Goal: Find specific page/section: Find specific page/section

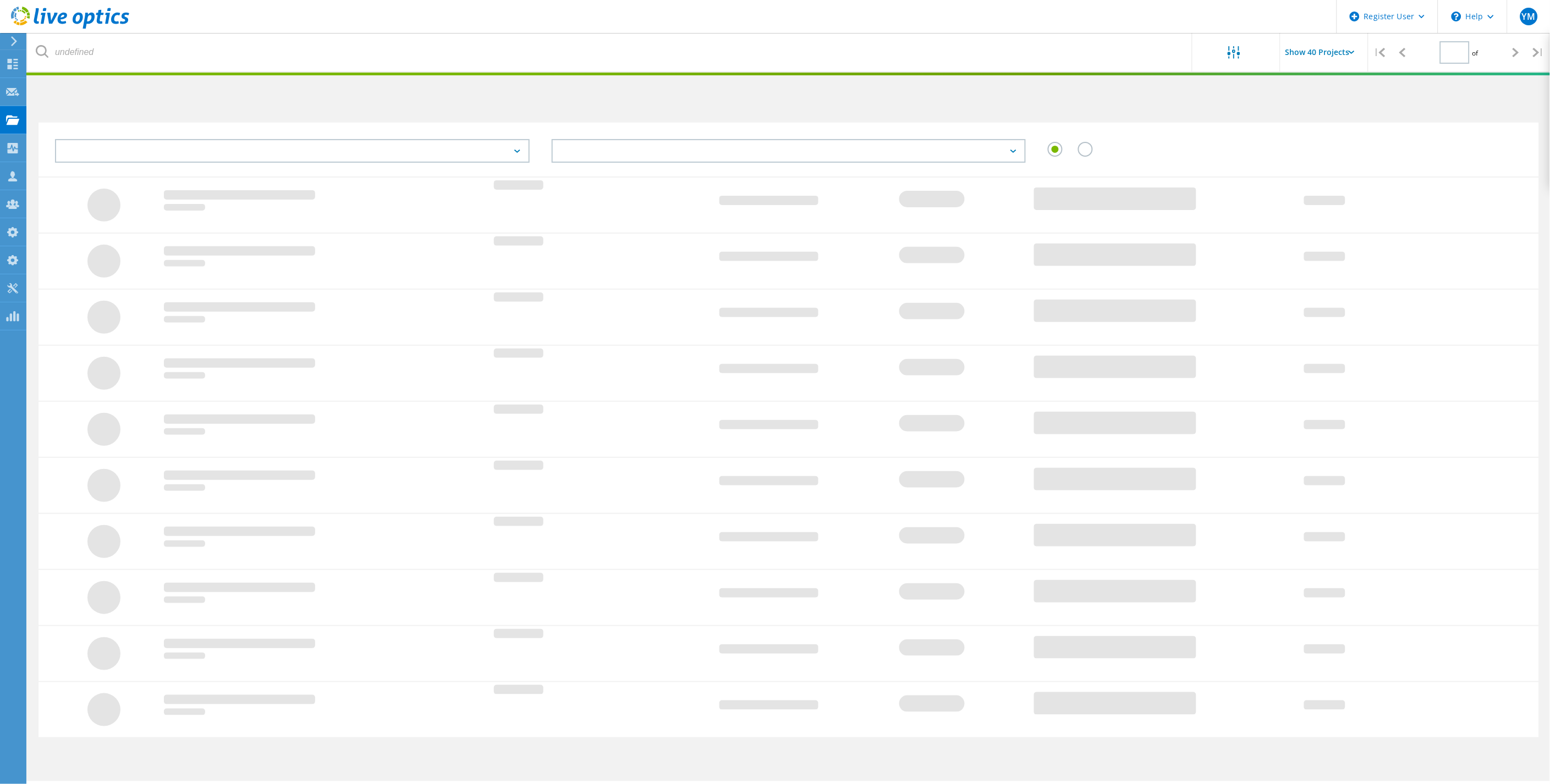
type input "1"
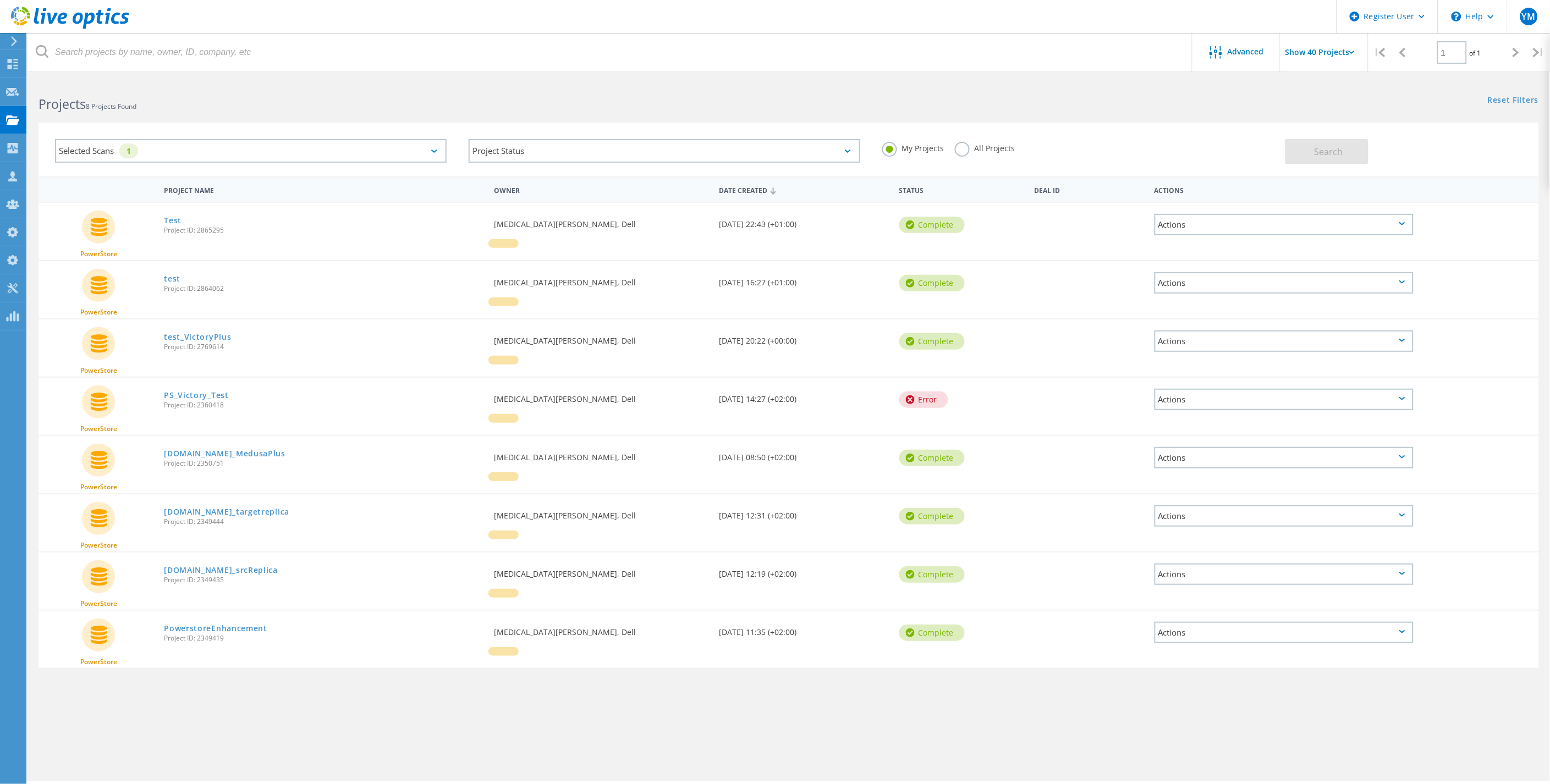
click at [145, 150] on div "Selected Scans 1" at bounding box center [251, 151] width 392 height 24
click at [125, 201] on label "Optical Prime" at bounding box center [260, 201] width 359 height 13
click at [0, 0] on input "Optical Prime" at bounding box center [0, 0] width 0 height 0
click at [973, 149] on label "All Projects" at bounding box center [984, 146] width 60 height 10
click at [0, 0] on input "All Projects" at bounding box center [0, 0] width 0 height 0
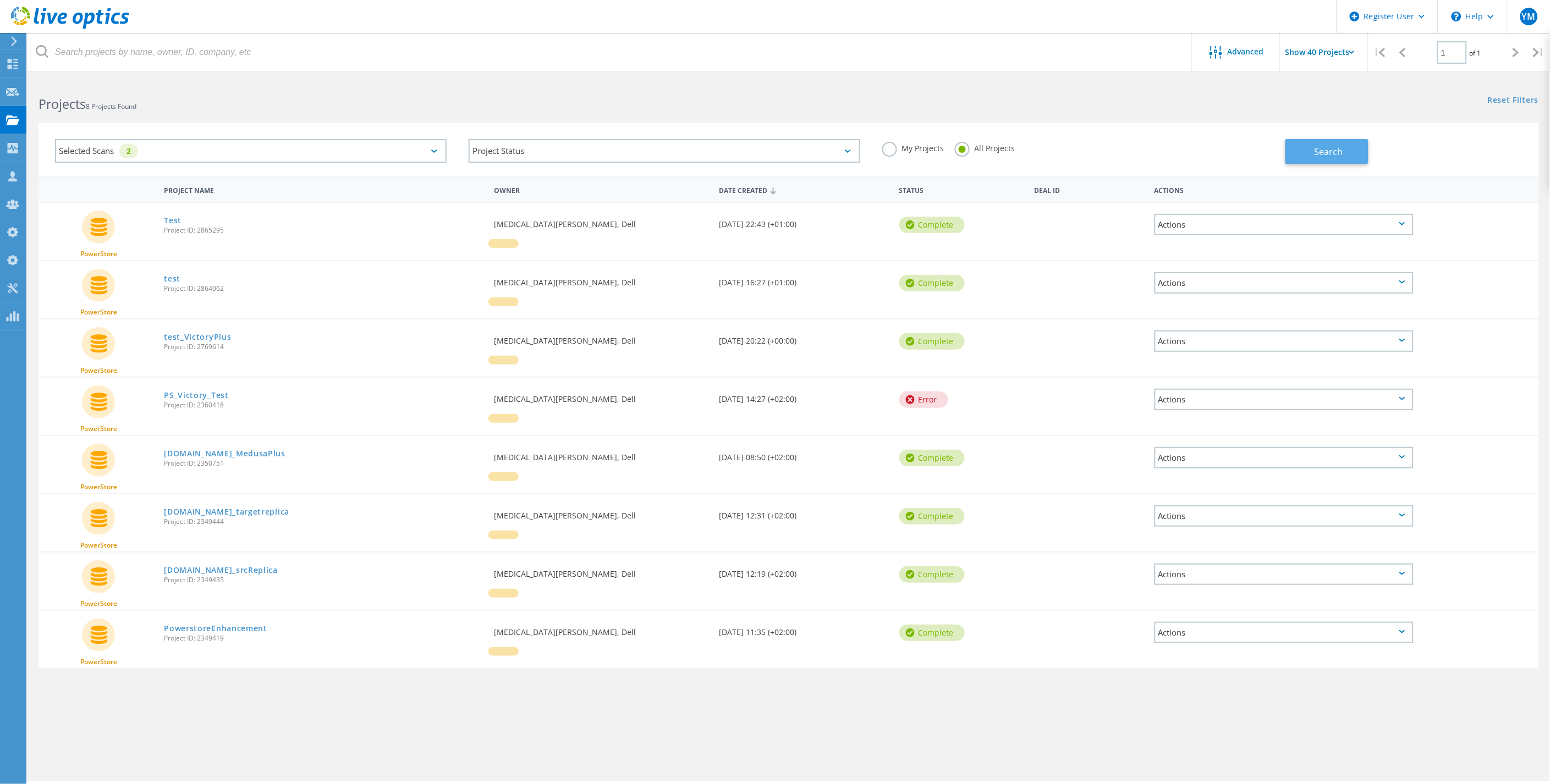
click at [1321, 156] on span "Search" at bounding box center [1328, 152] width 28 height 12
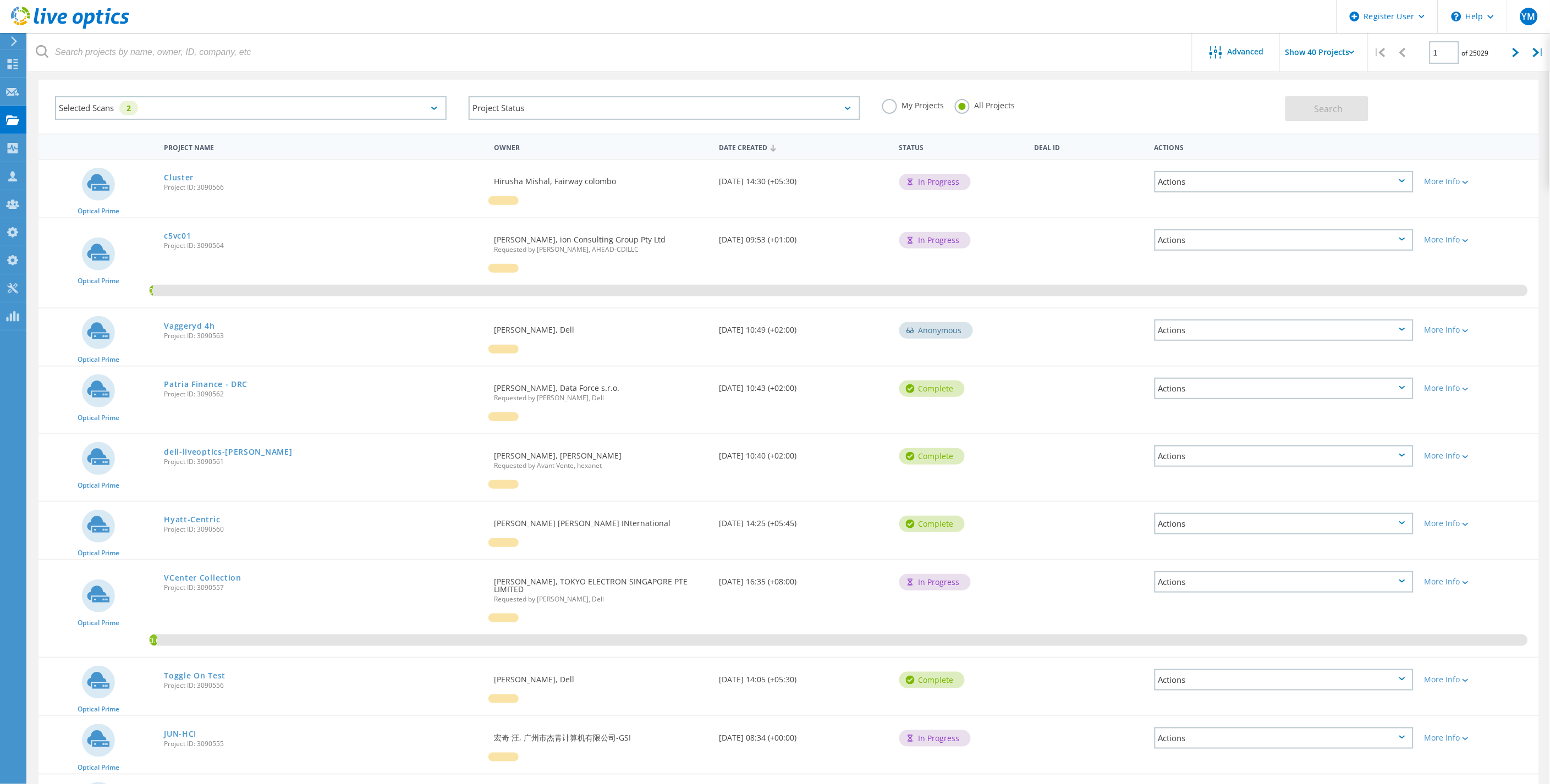
scroll to position [61, 0]
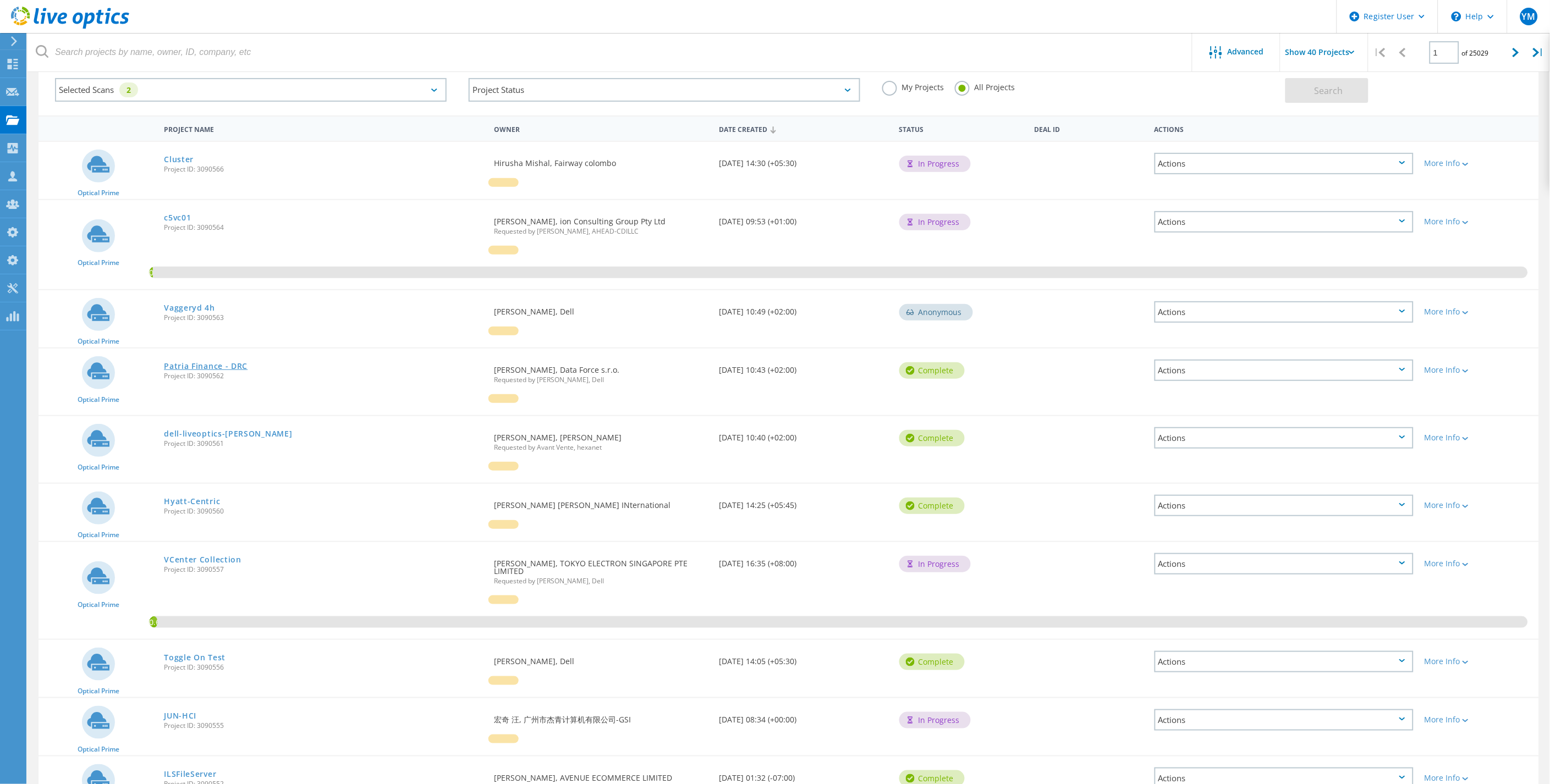
click at [175, 364] on link "Patria Finance - DRC" at bounding box center [206, 366] width 84 height 8
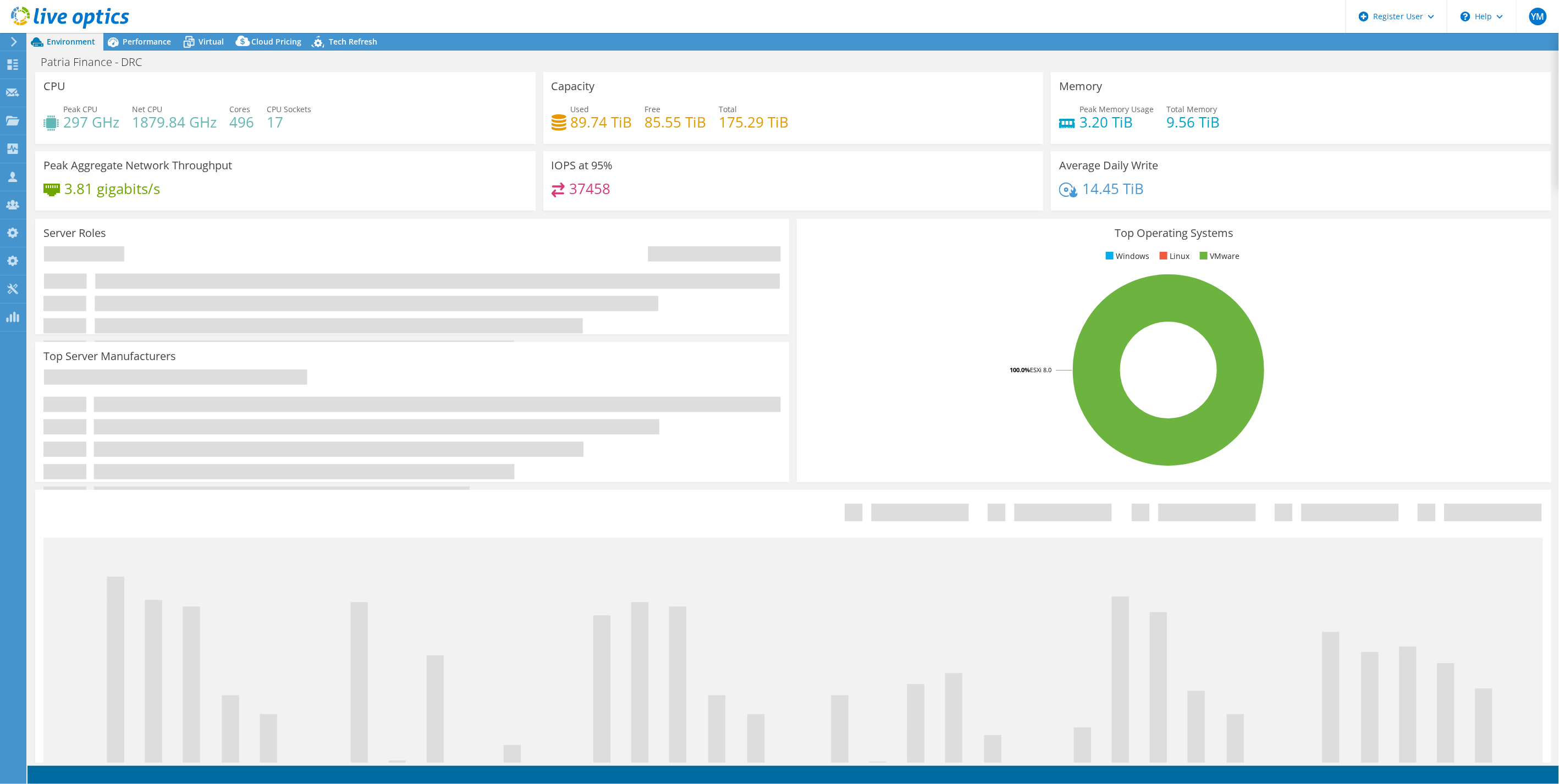
select select "USD"
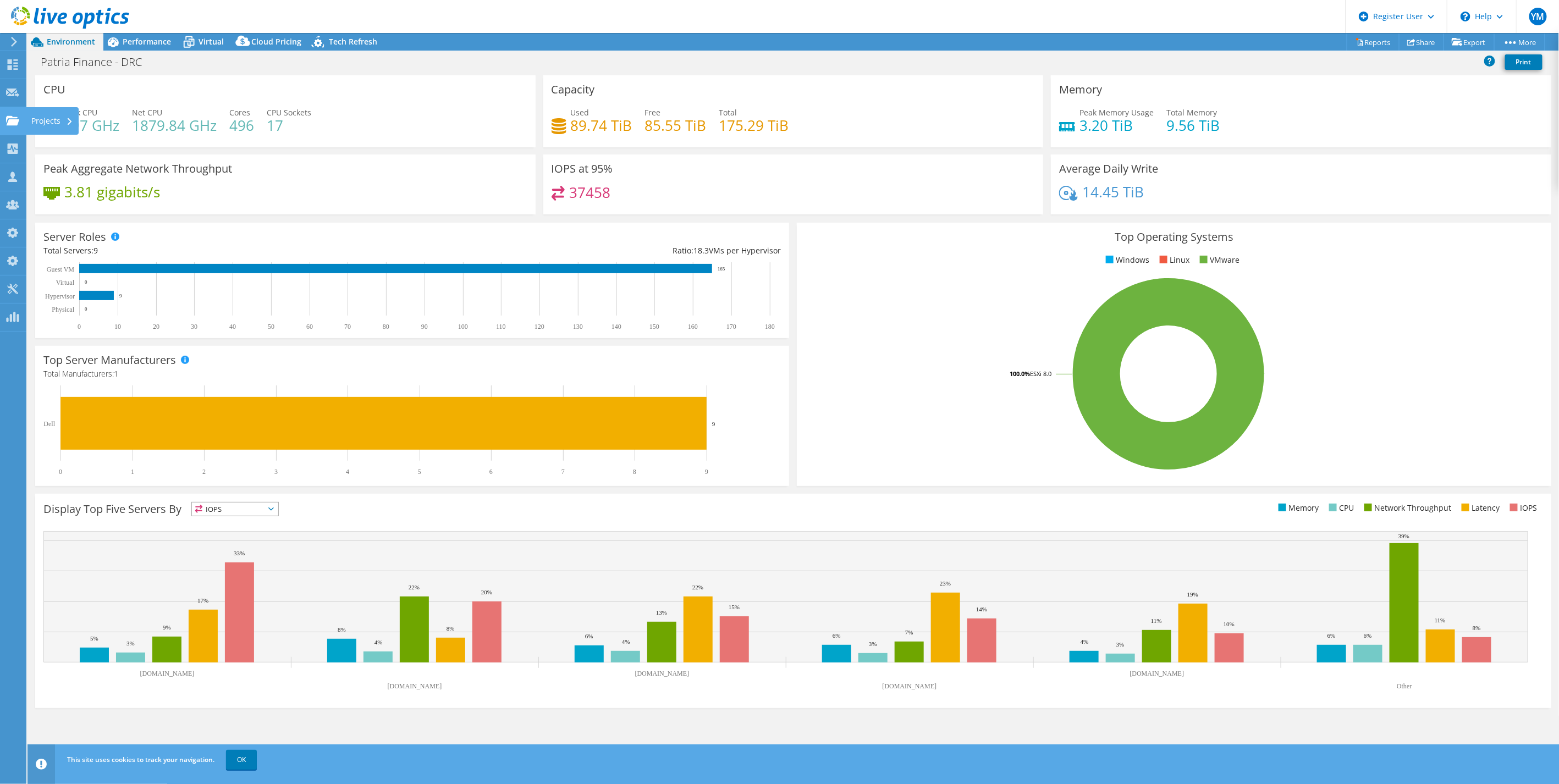
click at [9, 117] on icon at bounding box center [13, 120] width 13 height 10
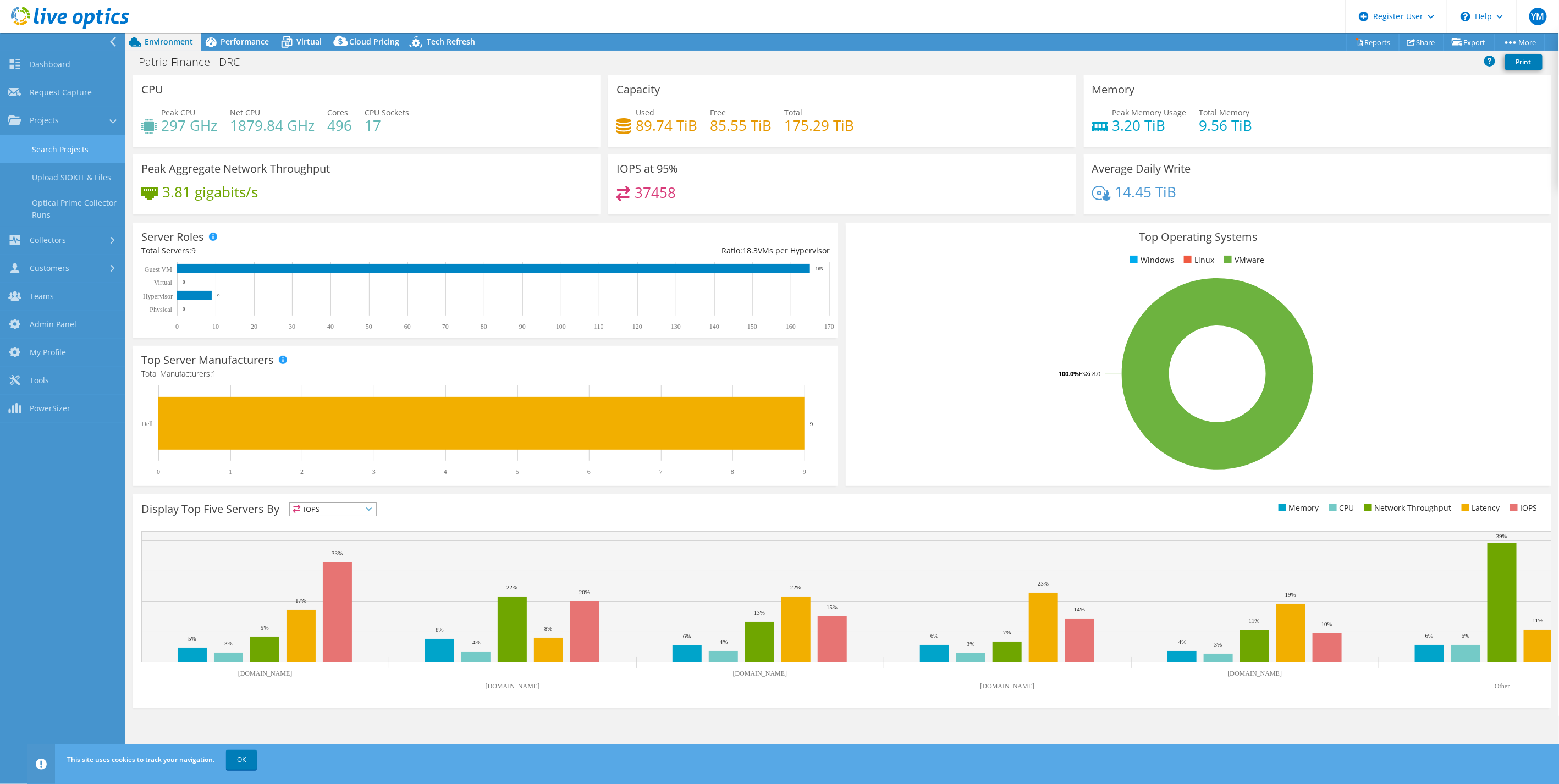
click at [42, 155] on link "Search Projects" at bounding box center [62, 149] width 125 height 28
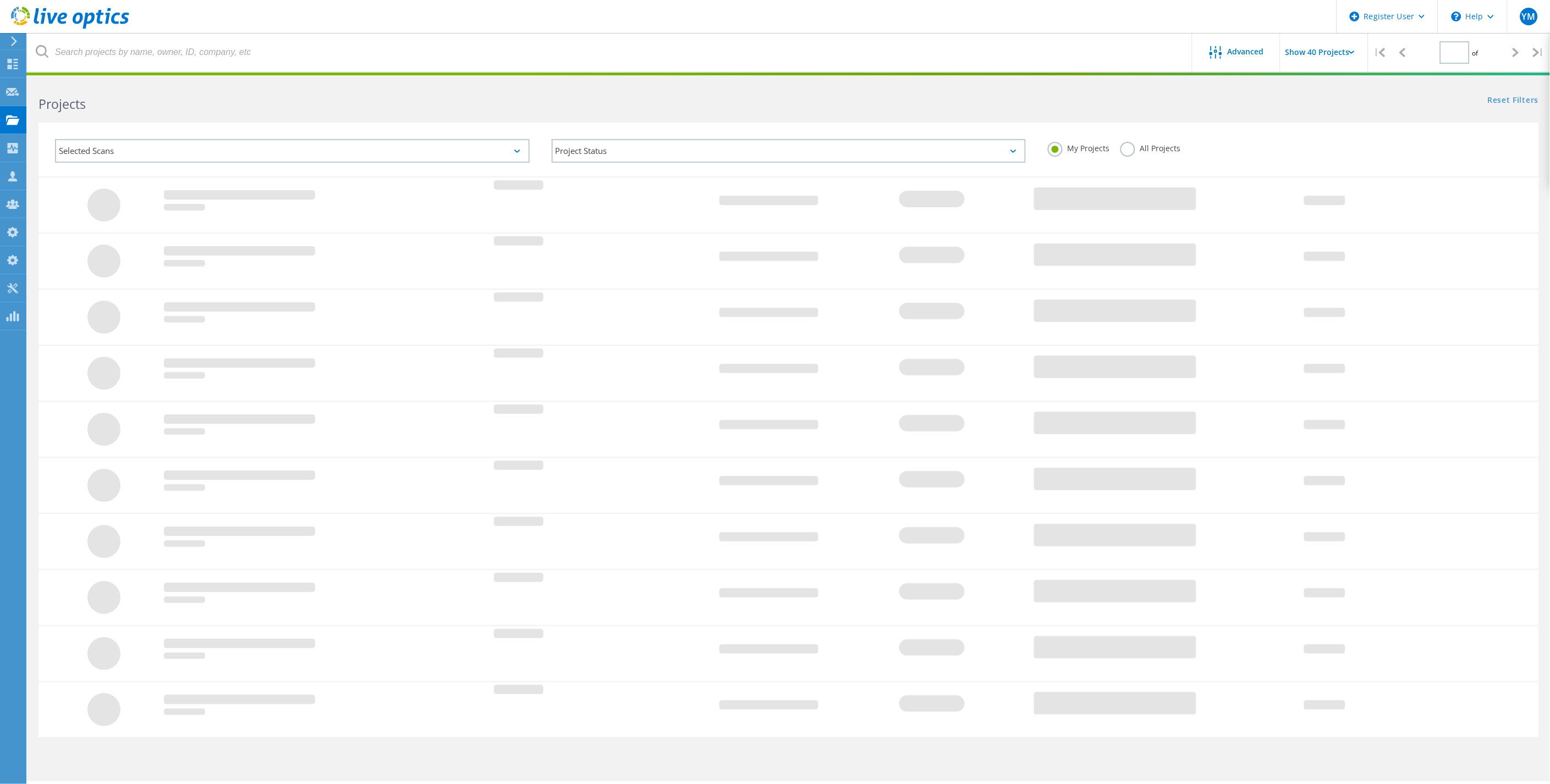
type input "1"
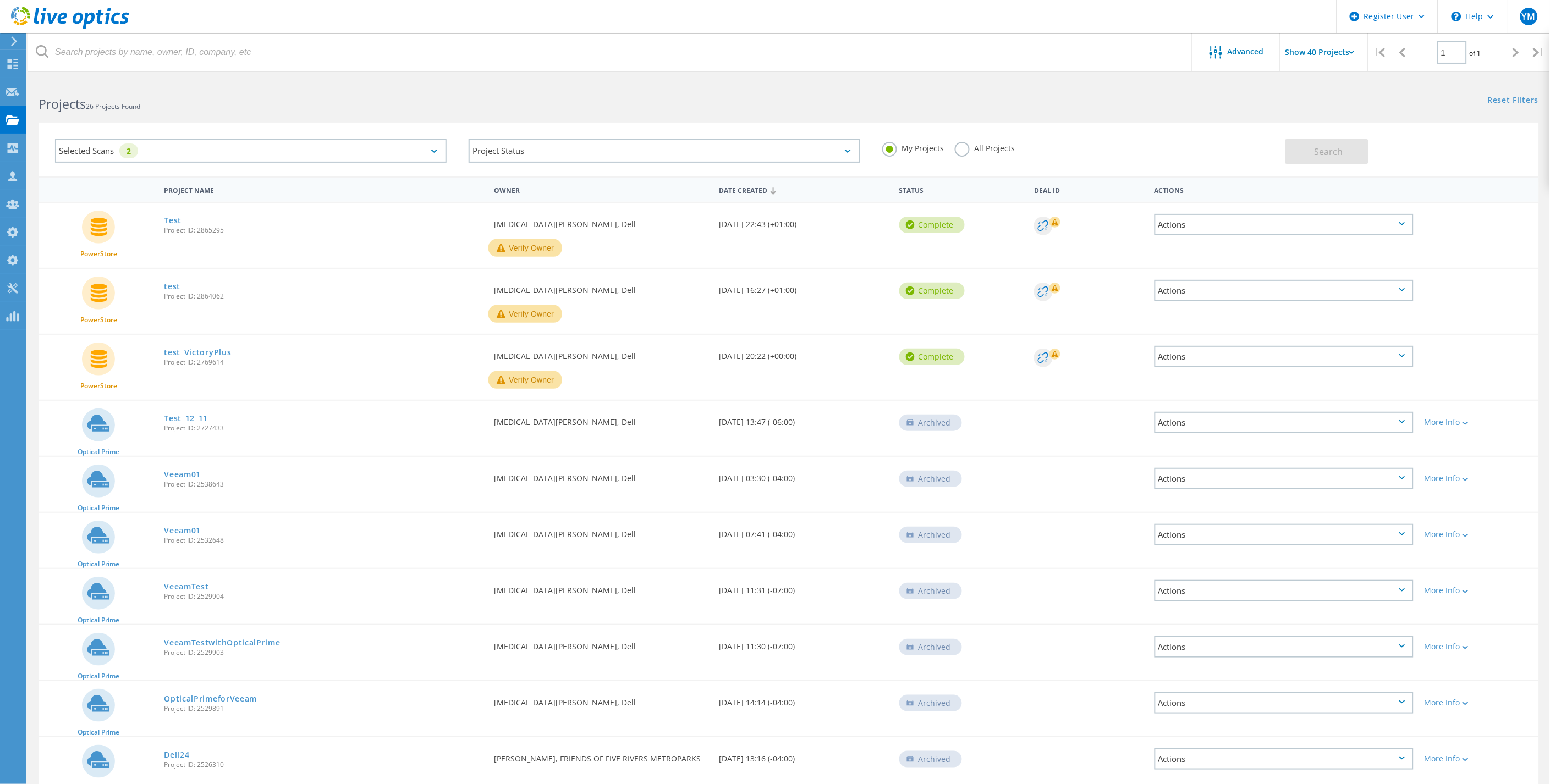
click at [964, 149] on label "All Projects" at bounding box center [984, 146] width 60 height 10
click at [0, 0] on input "All Projects" at bounding box center [0, 0] width 0 height 0
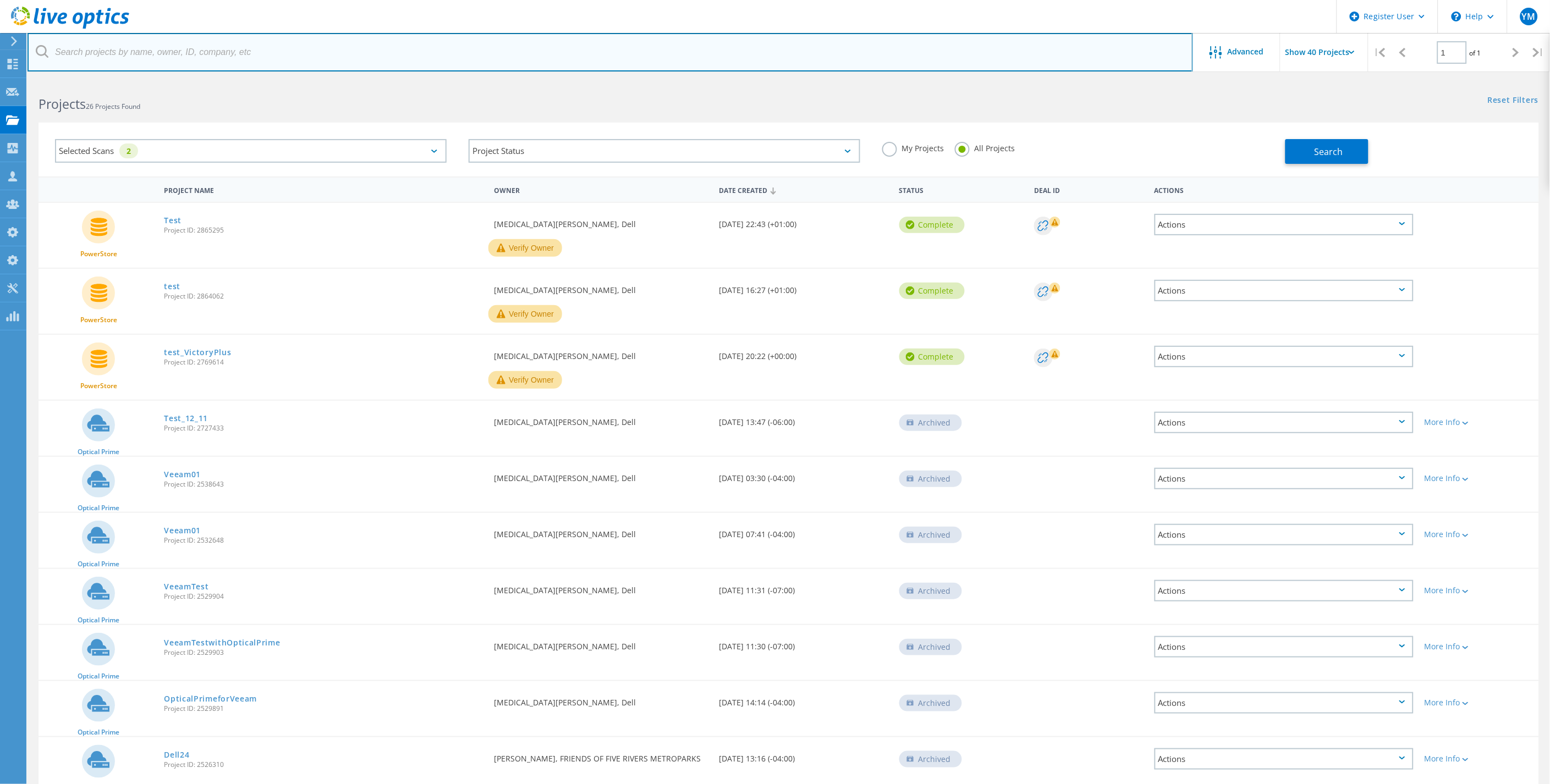
click at [77, 42] on input "text" at bounding box center [609, 53] width 1165 height 39
paste input "202996"
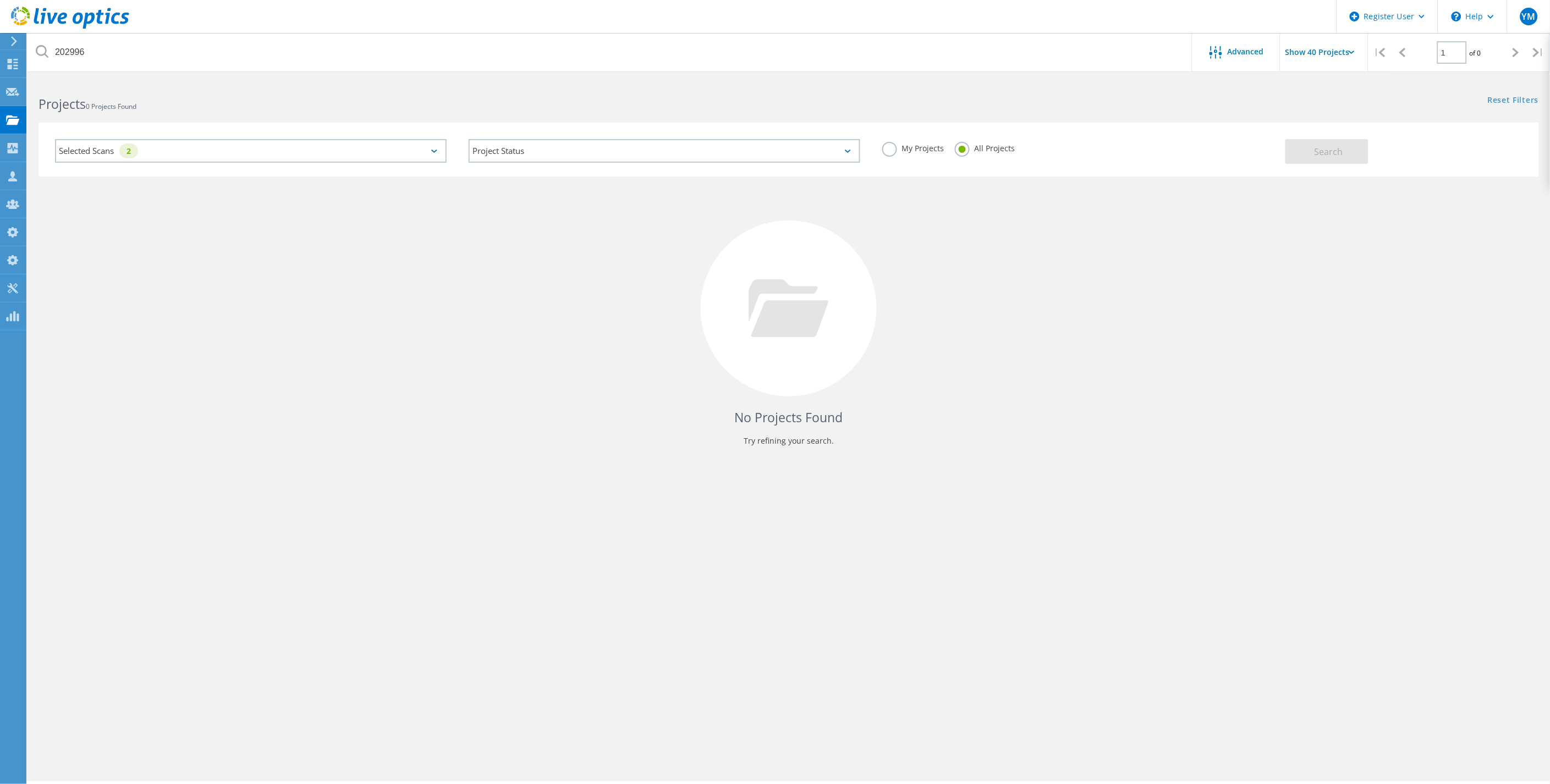
click at [322, 146] on div "Selected Scans 2" at bounding box center [251, 151] width 392 height 24
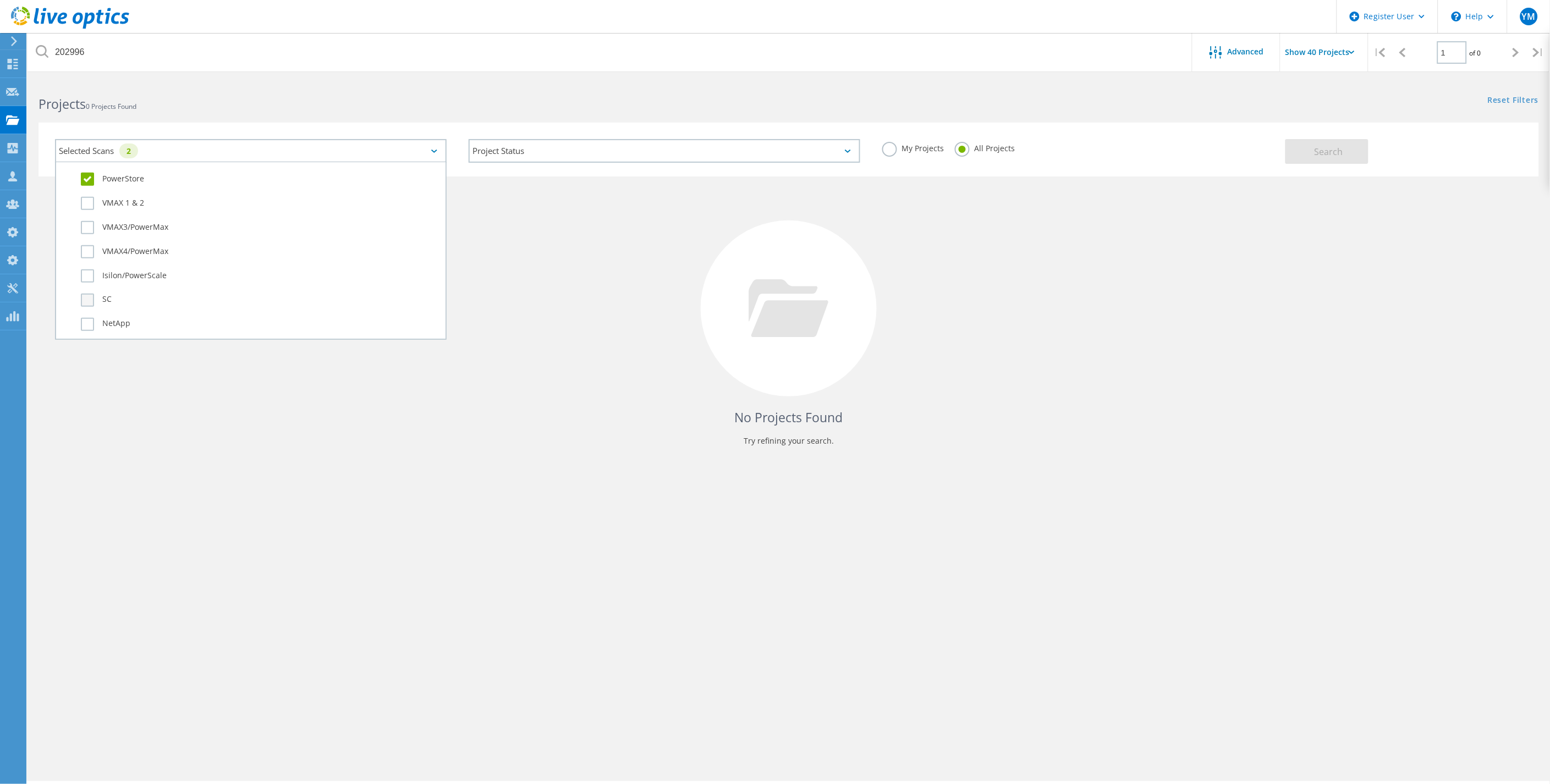
scroll to position [305, 0]
click at [127, 177] on label "PowerStore" at bounding box center [260, 184] width 359 height 13
click at [0, 0] on input "PowerStore" at bounding box center [0, 0] width 0 height 0
click at [1322, 144] on button "Search" at bounding box center [1326, 151] width 83 height 25
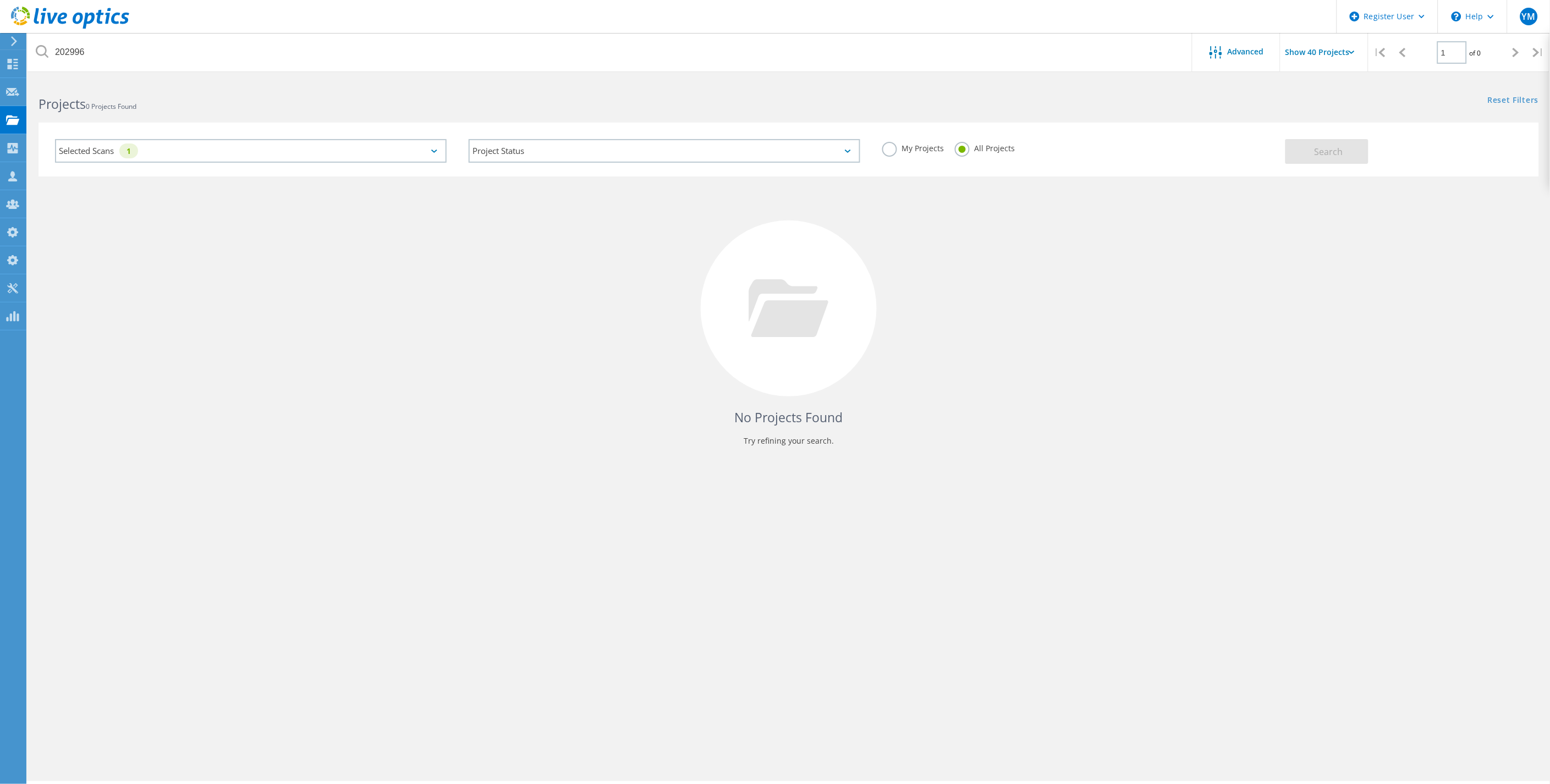
click at [1043, 258] on div "No Projects Found Try refining your search." at bounding box center [789, 319] width 1500 height 284
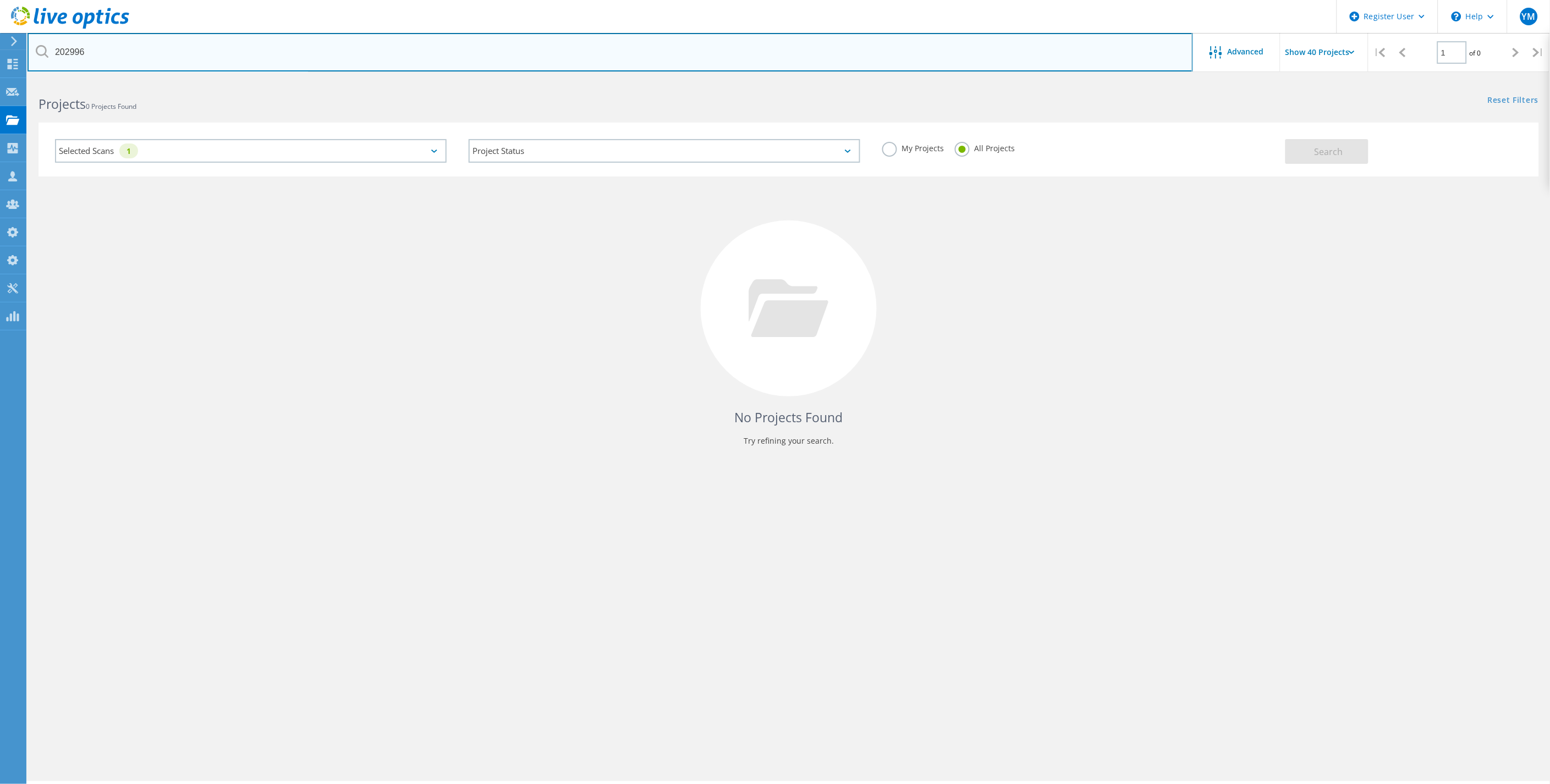
click at [57, 54] on input "202996" at bounding box center [609, 53] width 1165 height 39
click at [99, 57] on input "202996" at bounding box center [609, 53] width 1165 height 39
drag, startPoint x: 95, startPoint y: 56, endPoint x: 25, endPoint y: 56, distance: 70.0
click at [25, 80] on div "Register User \n Help Explore Helpful Articles Contact Support YM Dell Admin Us…" at bounding box center [775, 447] width 1550 height 734
type input "2029"
